Goal: Transaction & Acquisition: Book appointment/travel/reservation

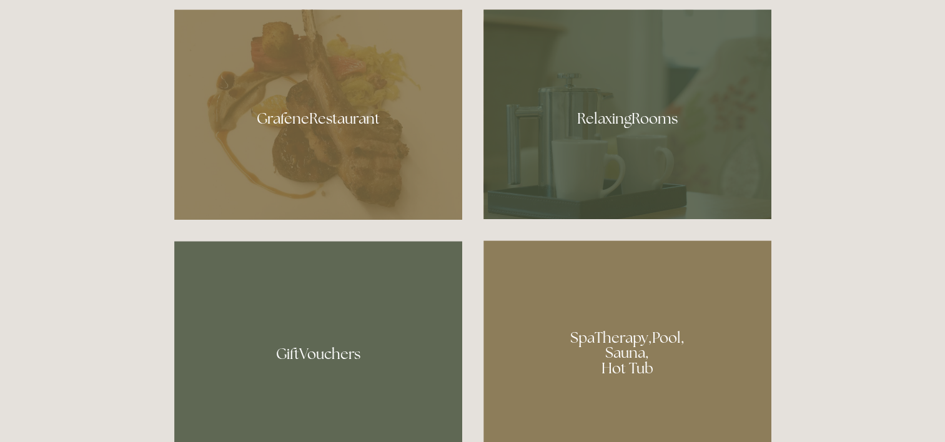
scroll to position [749, 0]
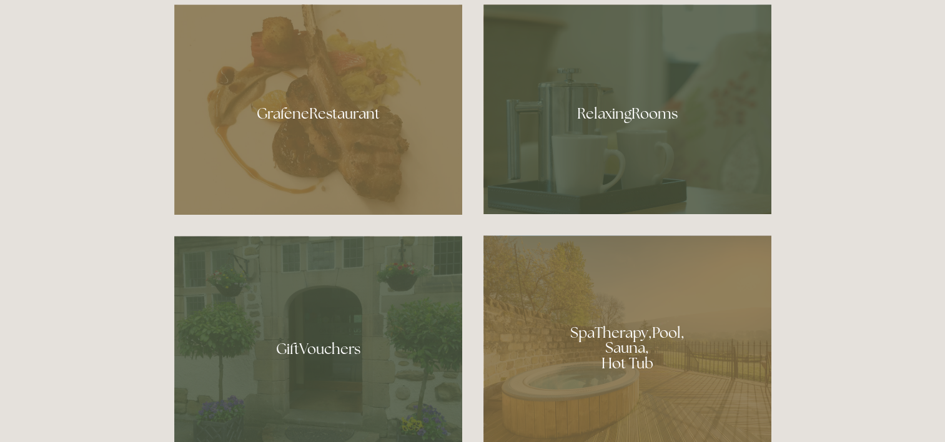
click at [622, 336] on div at bounding box center [627, 343] width 288 height 217
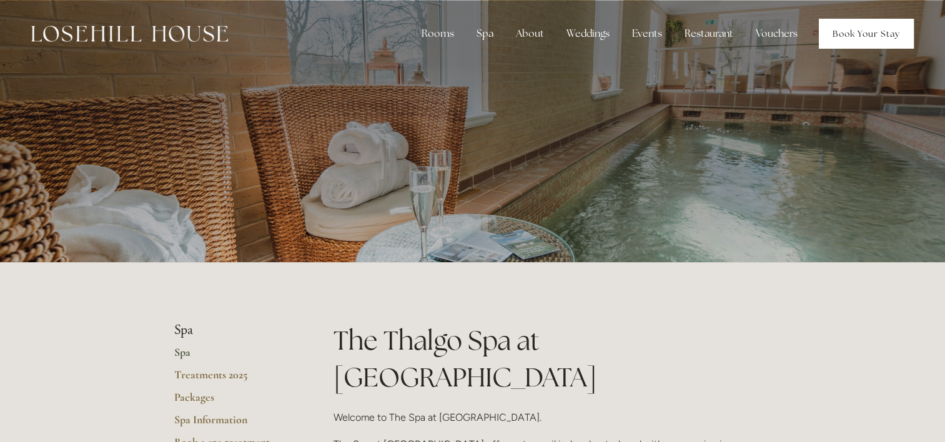
click at [860, 32] on link "Book Your Stay" at bounding box center [866, 34] width 95 height 30
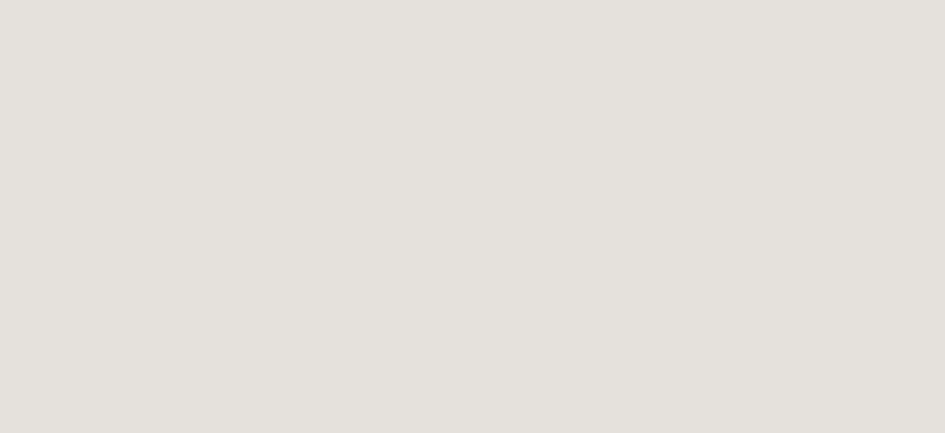
scroll to position [1217, 0]
